Goal: Navigation & Orientation: Find specific page/section

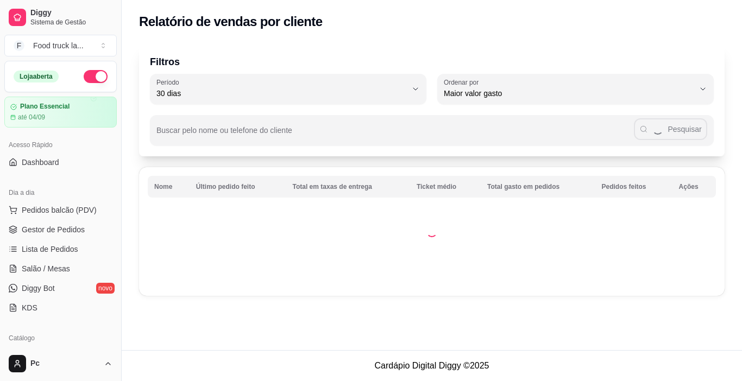
select select "30"
select select "HIGHEST_TOTAL_SPENT_WITH_ORDERS"
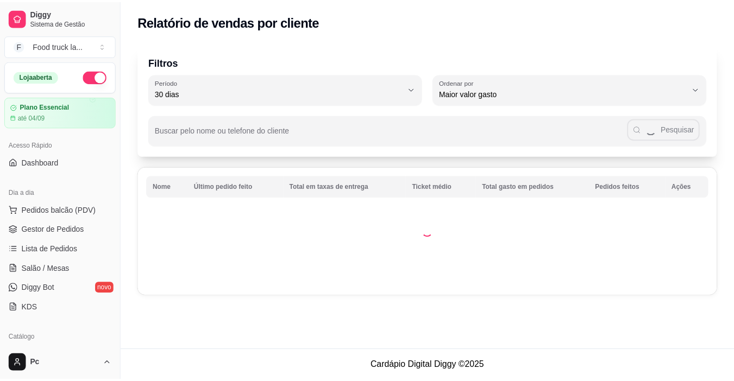
scroll to position [217, 0]
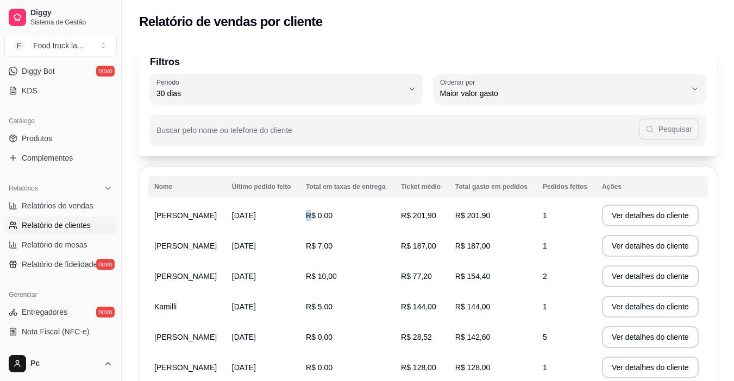
drag, startPoint x: 328, startPoint y: 215, endPoint x: 385, endPoint y: 213, distance: 57.1
click at [385, 213] on td "R$ 0,00" at bounding box center [346, 215] width 95 height 30
click at [276, 226] on td "[DATE]" at bounding box center [262, 215] width 74 height 30
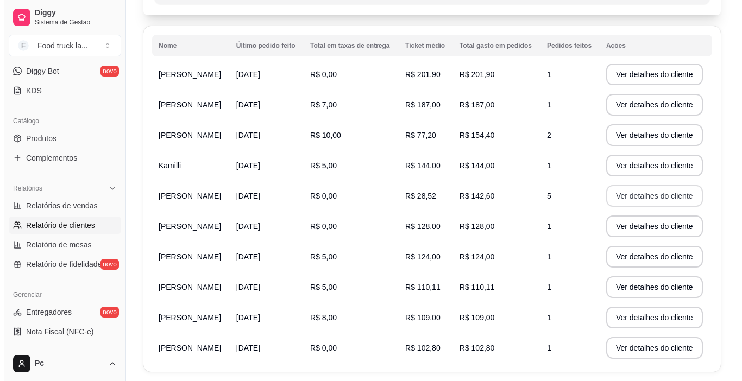
scroll to position [0, 0]
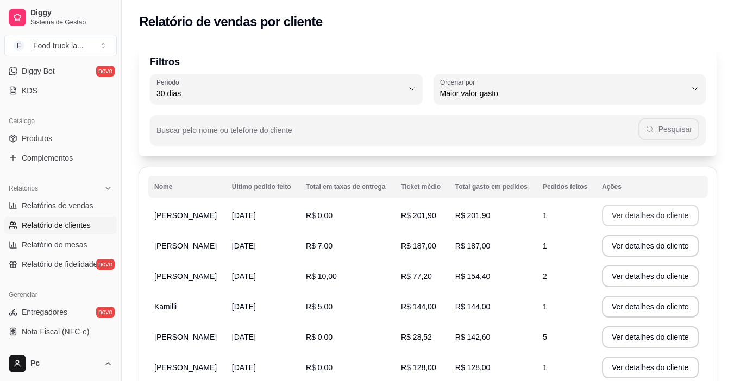
click at [652, 218] on button "Ver detalhes do cliente" at bounding box center [650, 216] width 97 height 22
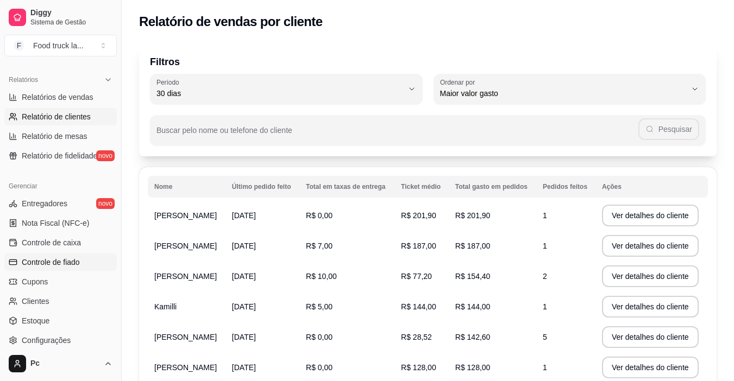
scroll to position [380, 0]
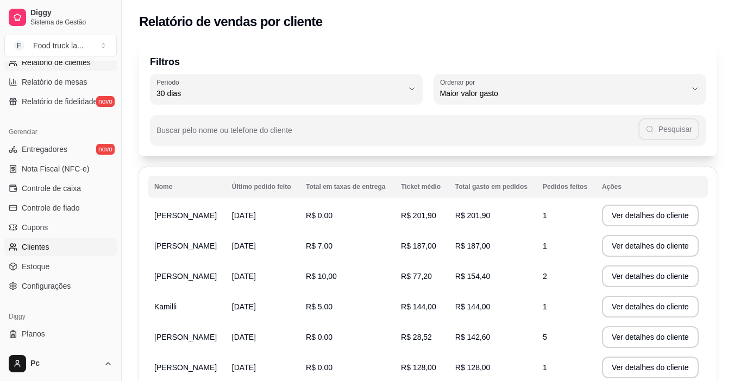
click at [53, 249] on link "Clientes" at bounding box center [60, 246] width 112 height 17
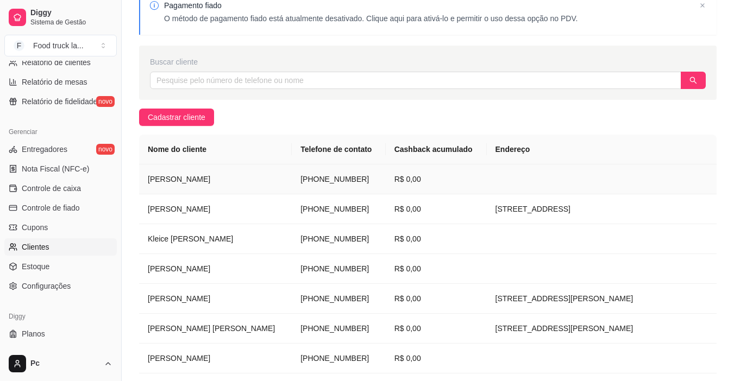
scroll to position [109, 0]
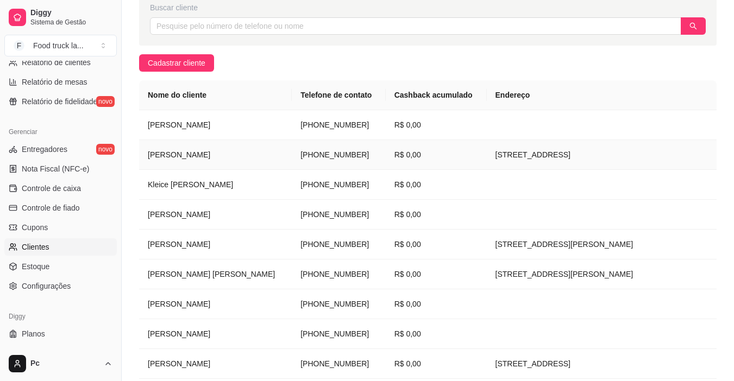
drag, startPoint x: 439, startPoint y: 155, endPoint x: 542, endPoint y: 154, distance: 103.2
click at [542, 154] on td "[STREET_ADDRESS]" at bounding box center [602, 155] width 230 height 30
click at [494, 136] on td at bounding box center [602, 125] width 230 height 30
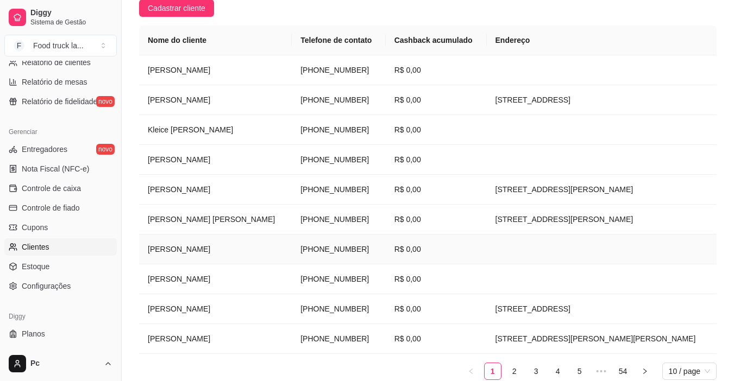
scroll to position [215, 0]
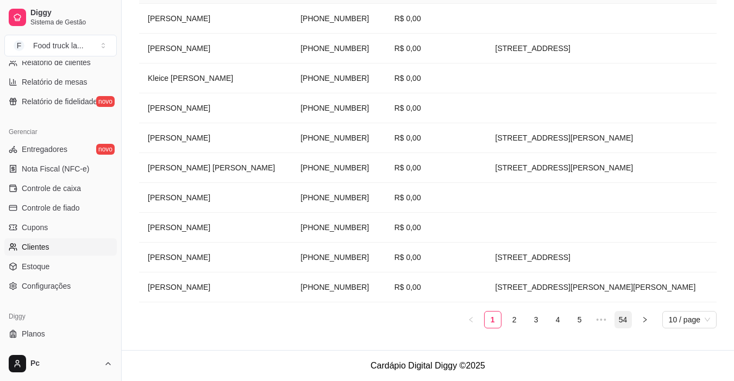
click at [623, 319] on link "54" at bounding box center [623, 320] width 16 height 16
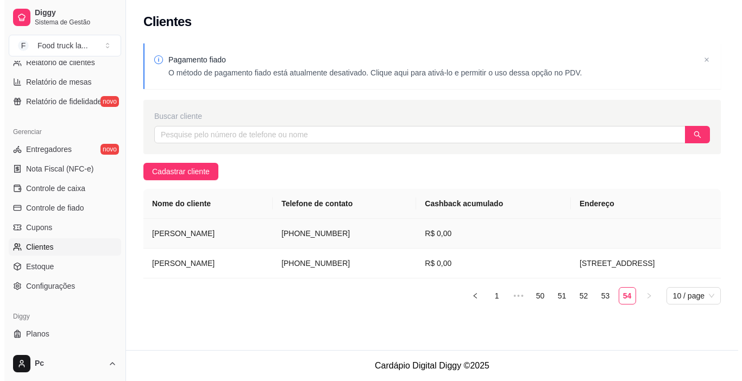
scroll to position [0, 0]
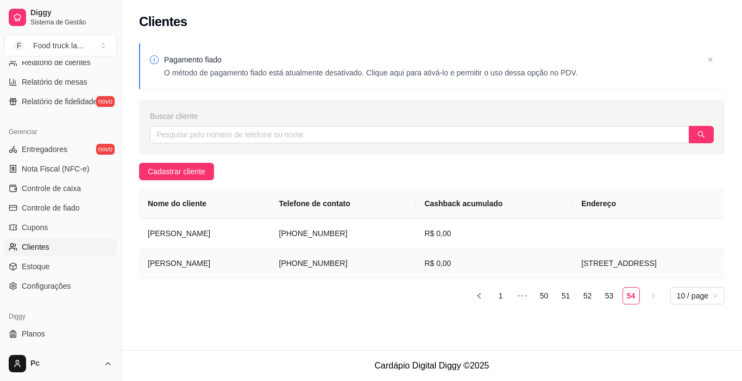
click at [572, 266] on td "[STREET_ADDRESS]" at bounding box center [648, 264] width 152 height 30
click at [415, 233] on td "R$ 0,00" at bounding box center [493, 234] width 157 height 30
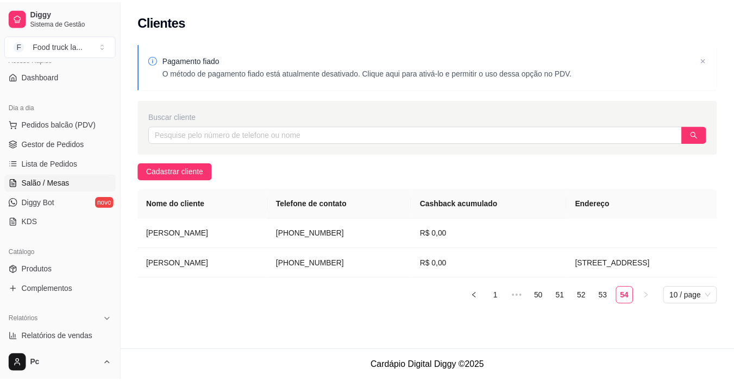
scroll to position [20, 0]
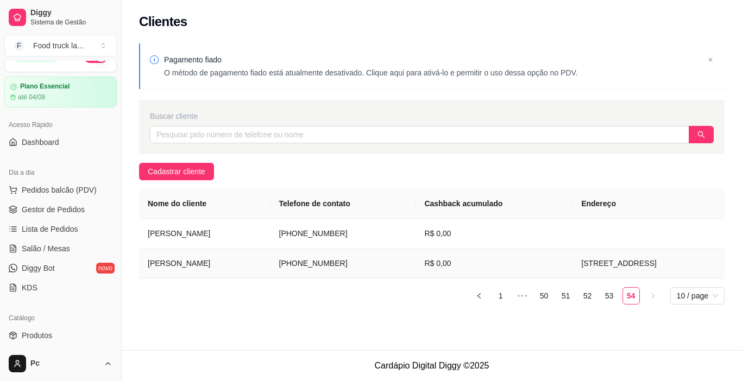
drag, startPoint x: 286, startPoint y: 263, endPoint x: 349, endPoint y: 262, distance: 63.0
click at [349, 262] on td "[PHONE_NUMBER]" at bounding box center [343, 264] width 146 height 30
click at [609, 299] on link "53" at bounding box center [609, 296] width 16 height 16
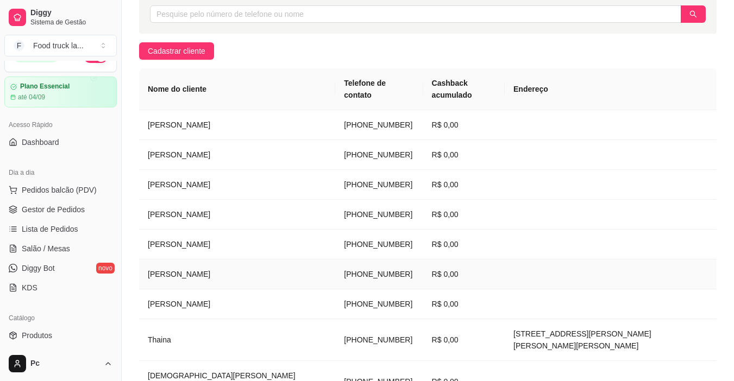
scroll to position [106, 0]
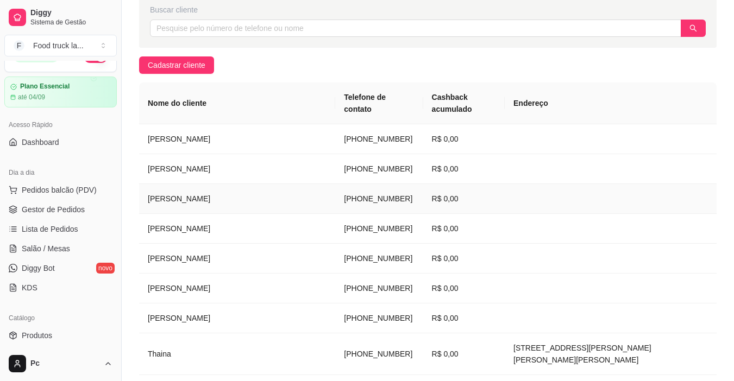
click at [335, 184] on td "[PHONE_NUMBER]" at bounding box center [378, 199] width 87 height 30
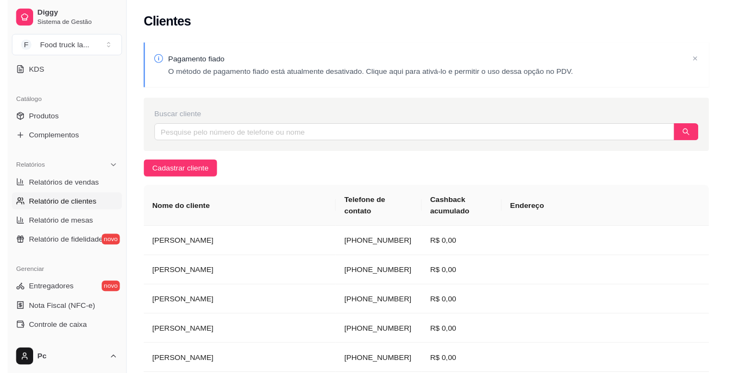
scroll to position [292, 0]
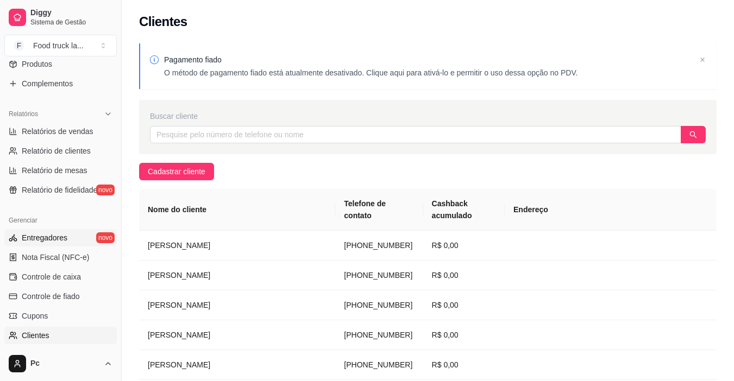
click at [72, 236] on link "Entregadores novo" at bounding box center [60, 237] width 112 height 17
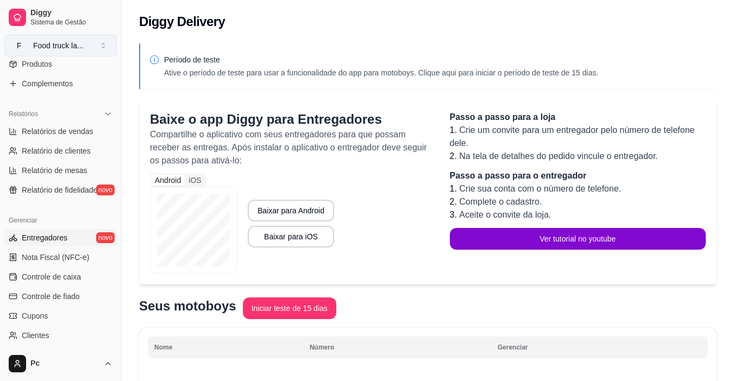
click at [104, 43] on button "F Food truck la ..." at bounding box center [60, 46] width 112 height 22
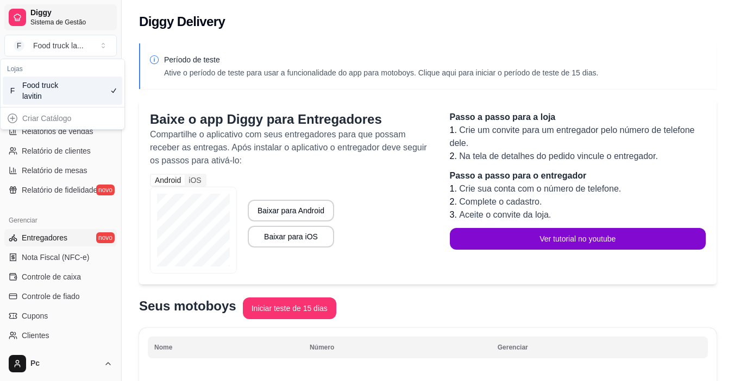
click at [99, 15] on span "Diggy" at bounding box center [71, 13] width 82 height 10
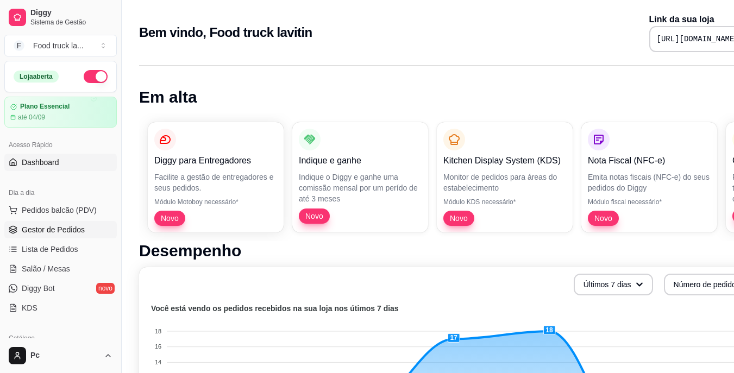
click at [64, 233] on span "Gestor de Pedidos" at bounding box center [53, 229] width 63 height 11
